Goal: Check status: Check status

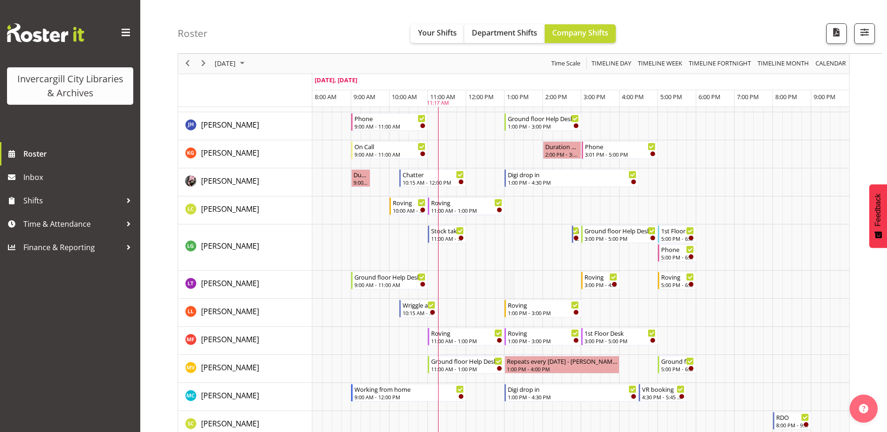
scroll to position [234, 0]
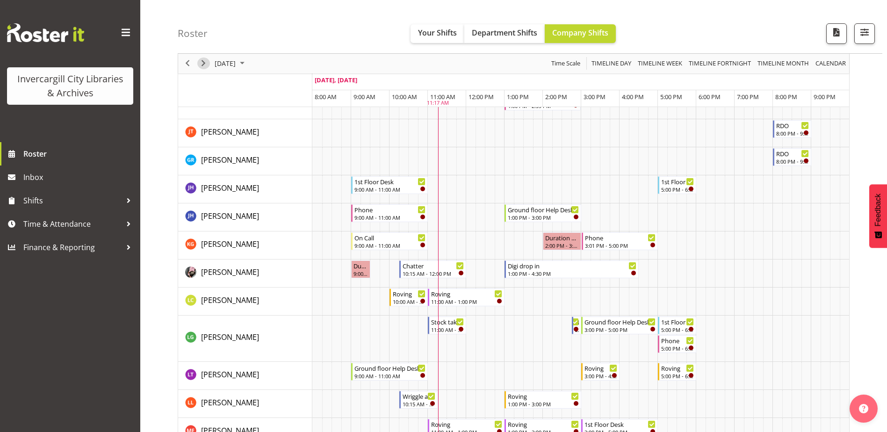
click at [203, 64] on span "Next" at bounding box center [203, 64] width 11 height 12
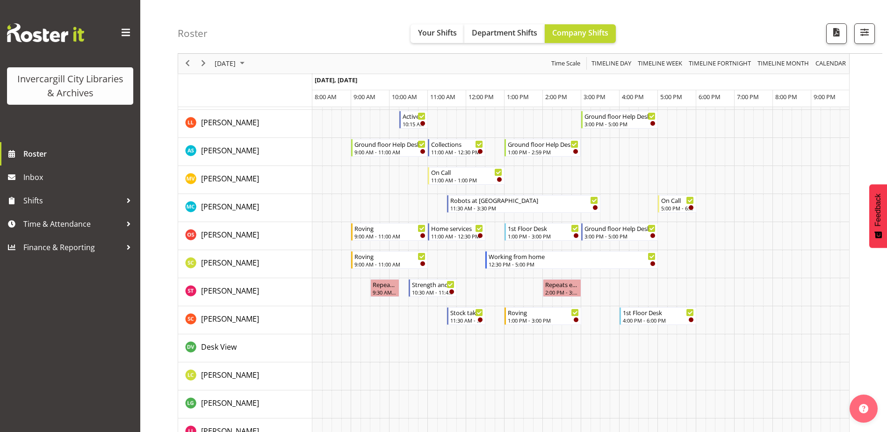
scroll to position [748, 0]
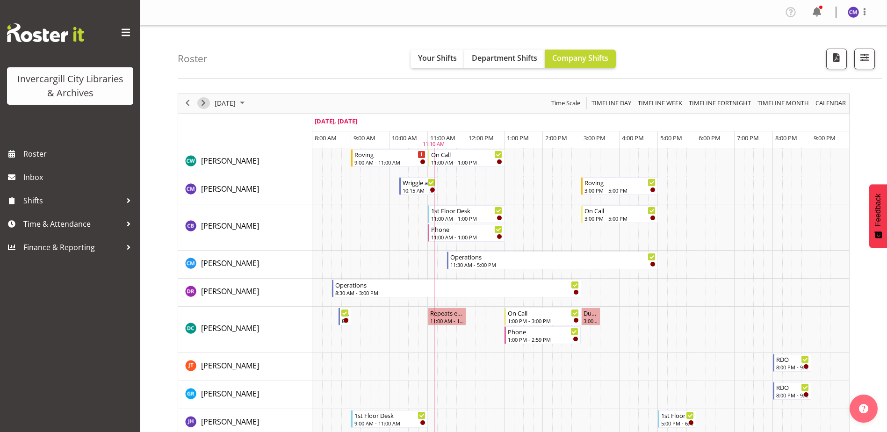
click at [205, 104] on span "Next" at bounding box center [203, 103] width 11 height 12
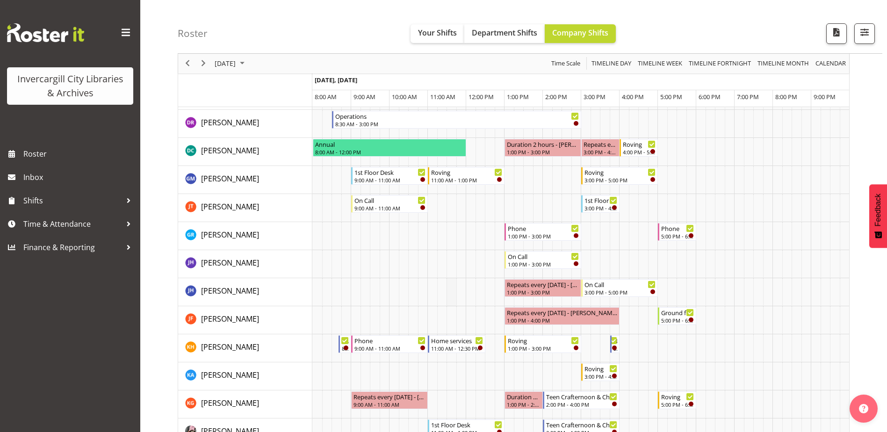
scroll to position [234, 0]
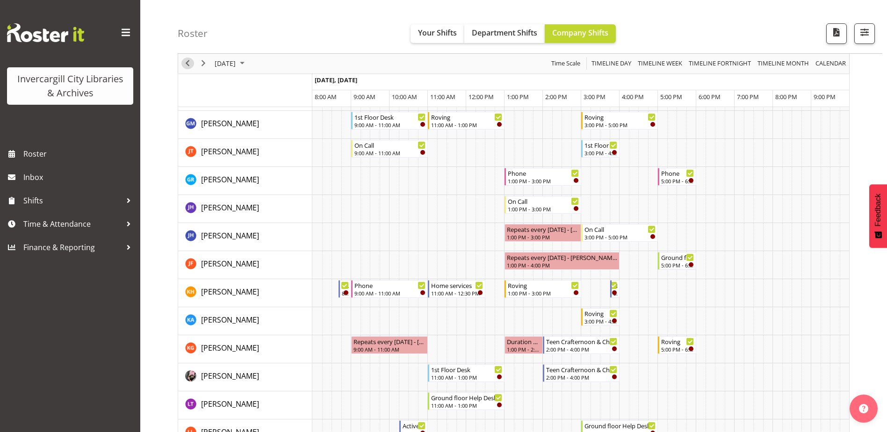
click at [187, 65] on span "Previous" at bounding box center [187, 64] width 11 height 12
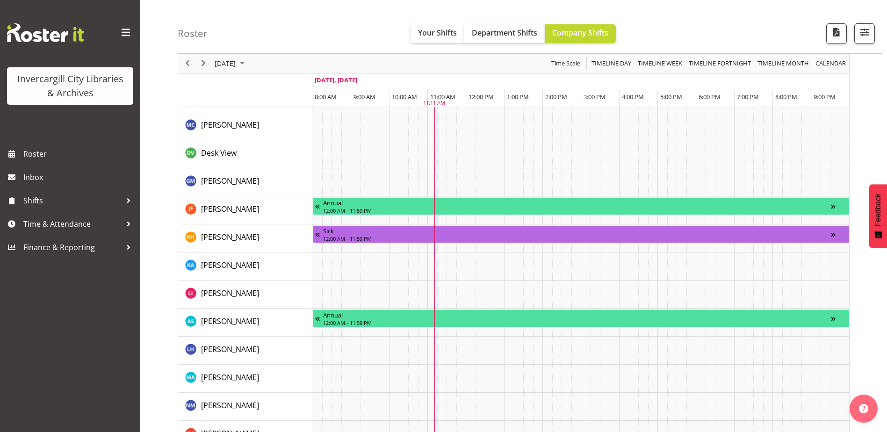
scroll to position [795, 0]
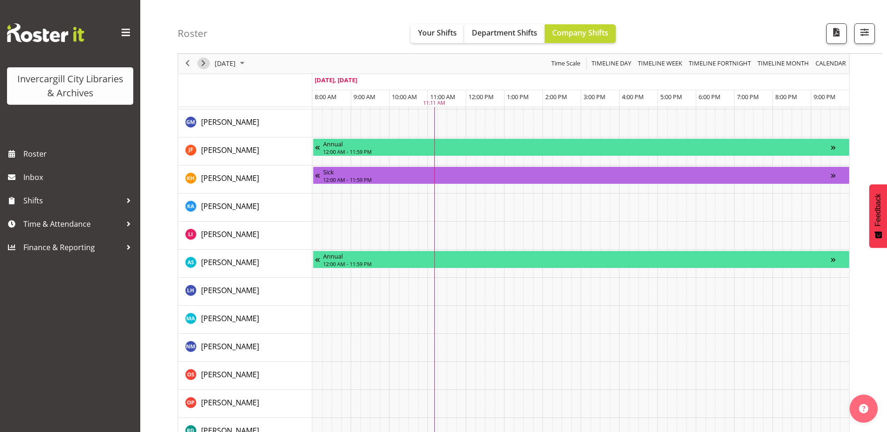
click at [201, 65] on span "Next" at bounding box center [203, 64] width 11 height 12
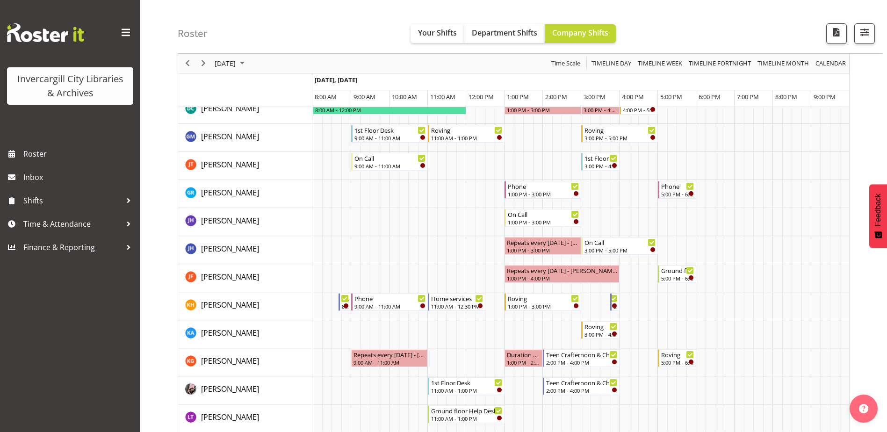
scroll to position [217, 0]
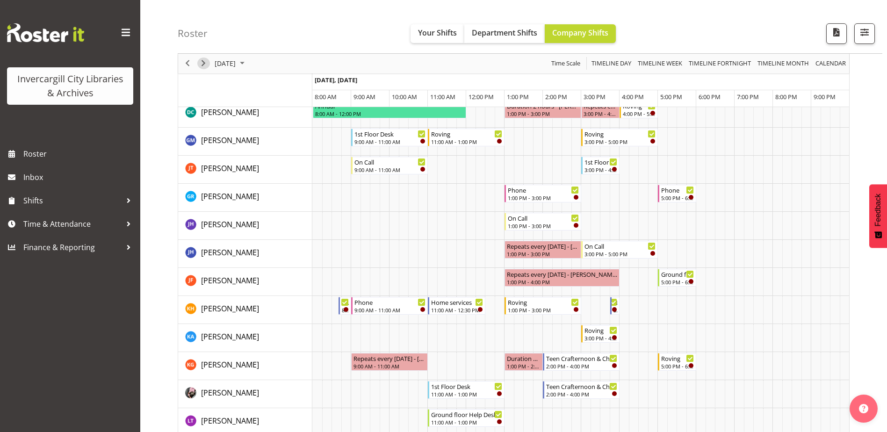
click at [202, 59] on span "Next" at bounding box center [203, 64] width 11 height 12
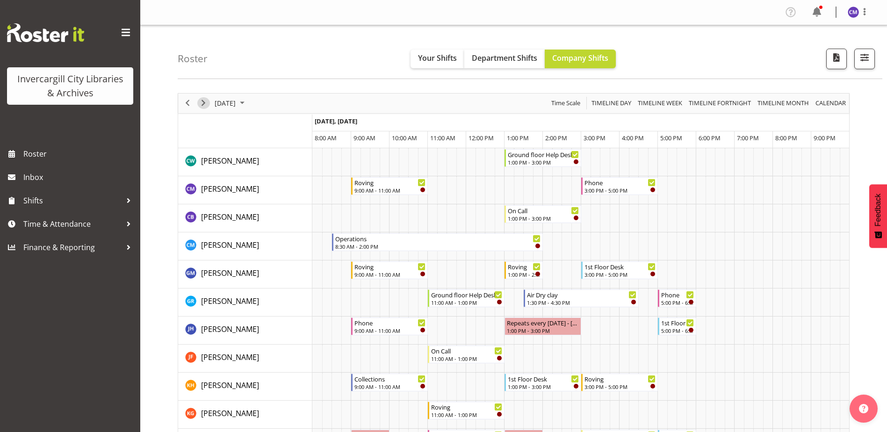
click at [204, 103] on span "Next" at bounding box center [203, 103] width 11 height 12
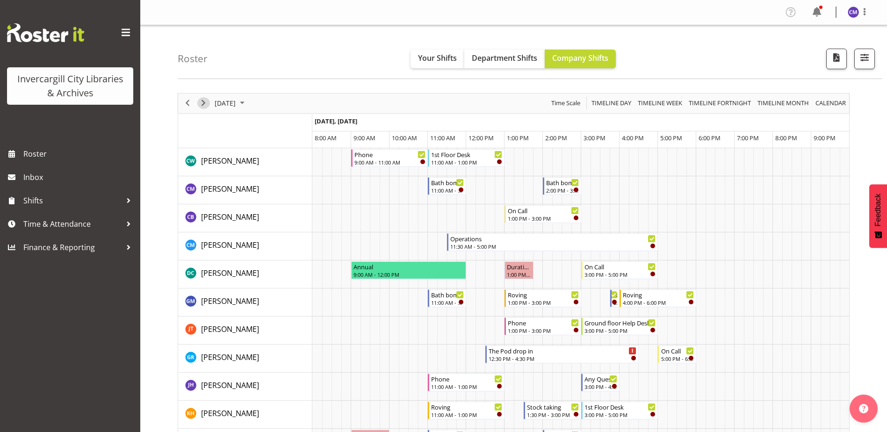
click at [204, 103] on span "Next" at bounding box center [203, 103] width 11 height 12
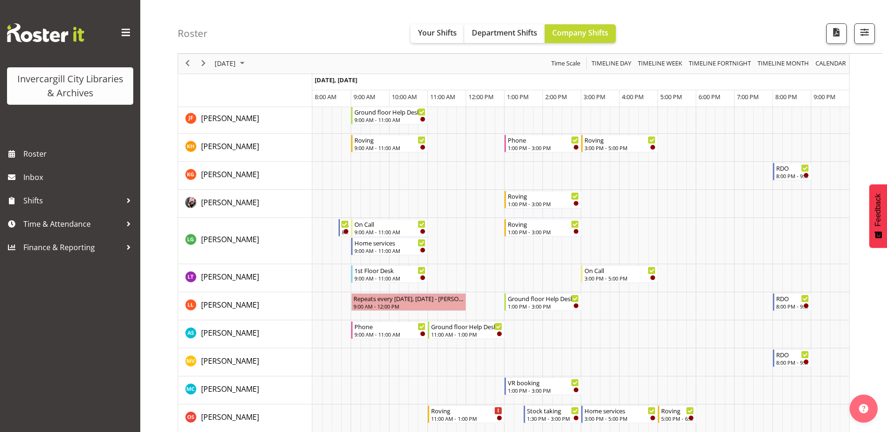
scroll to position [468, 0]
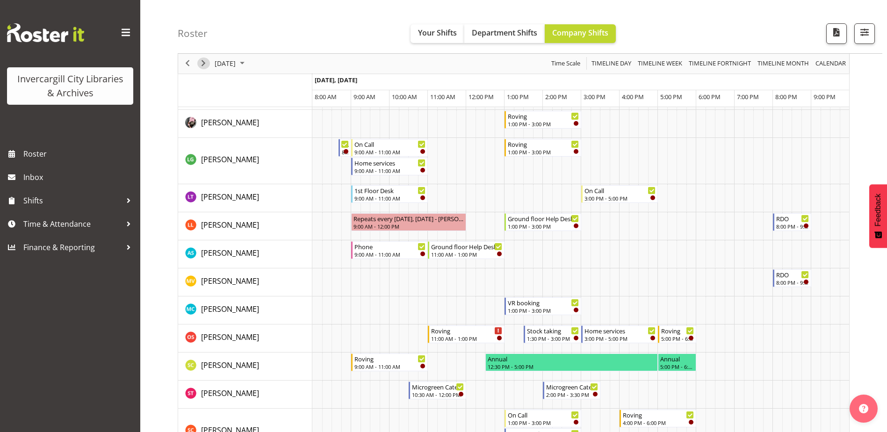
click at [208, 66] on span "Next" at bounding box center [203, 64] width 11 height 12
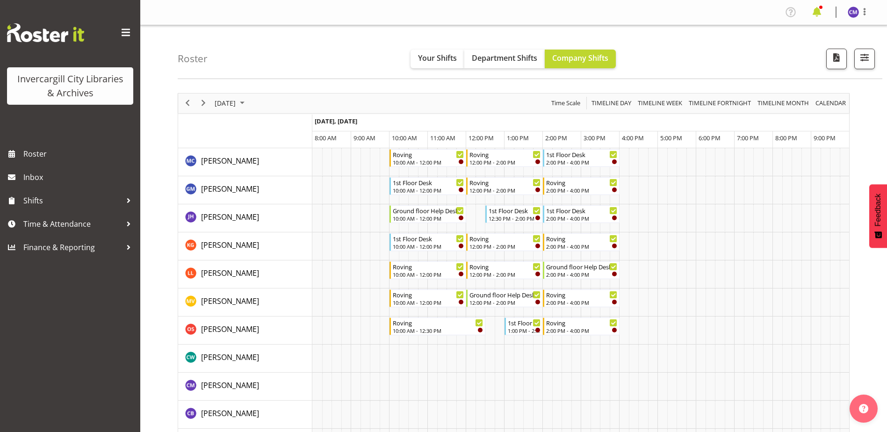
click at [813, 15] on span at bounding box center [817, 12] width 15 height 15
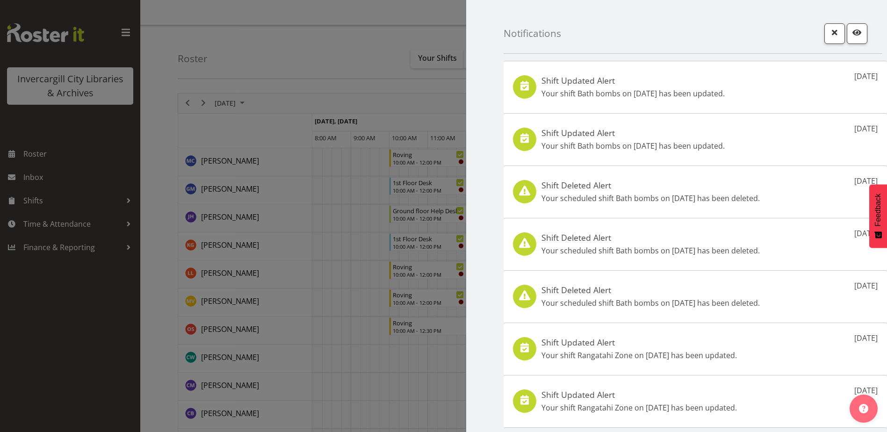
click at [400, 17] on div at bounding box center [443, 216] width 887 height 432
